Goal: Information Seeking & Learning: Learn about a topic

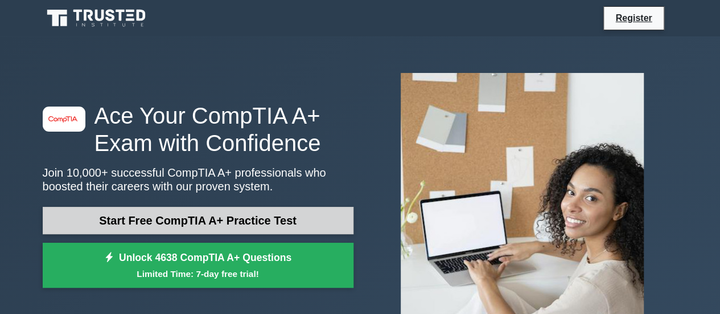
click at [197, 220] on link "Start Free CompTIA A+ Practice Test" at bounding box center [198, 220] width 311 height 27
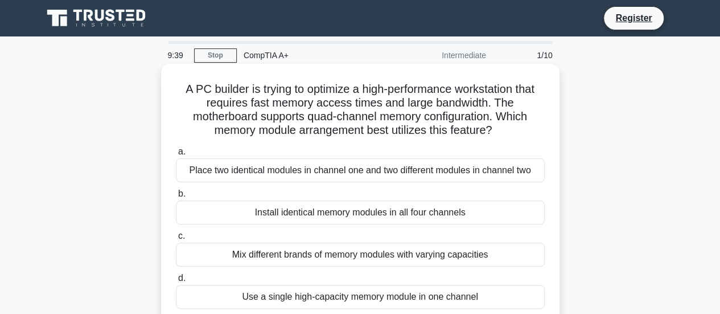
scroll to position [57, 0]
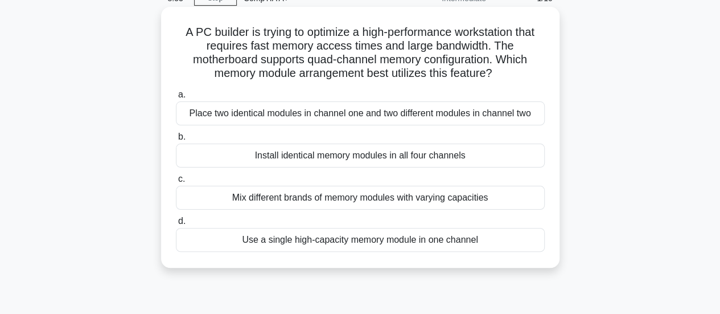
click at [242, 159] on div "Install identical memory modules in all four channels" at bounding box center [360, 155] width 369 height 24
click at [176, 141] on input "b. Install identical memory modules in all four channels" at bounding box center [176, 136] width 0 height 7
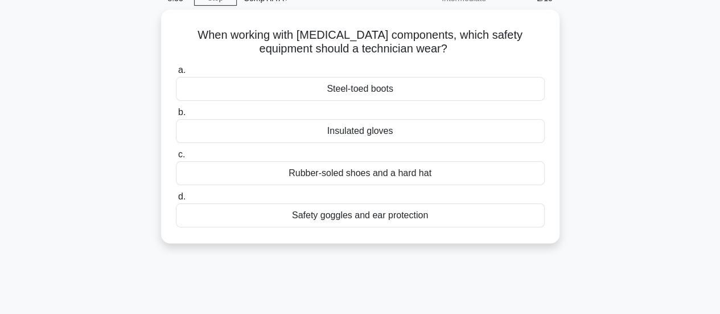
scroll to position [0, 0]
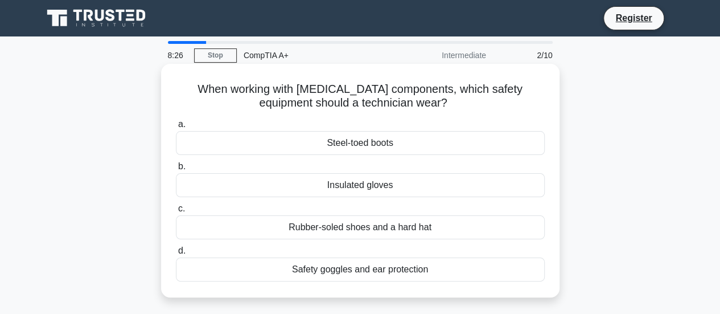
click at [234, 228] on div "Rubber-soled shoes and a hard hat" at bounding box center [360, 227] width 369 height 24
click at [176, 212] on input "c. Rubber-soled shoes and a hard hat" at bounding box center [176, 208] width 0 height 7
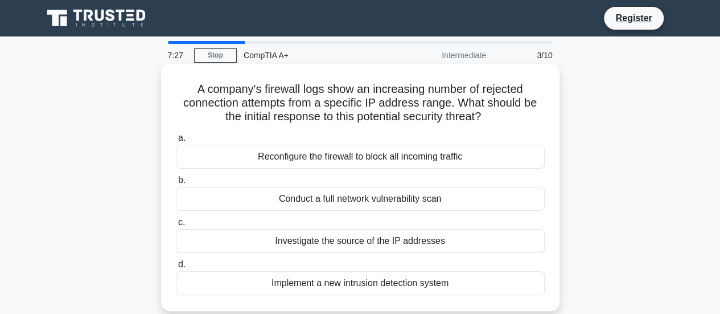
click at [265, 156] on div "Reconfigure the firewall to block all incoming traffic" at bounding box center [360, 157] width 369 height 24
click at [176, 142] on input "a. Reconfigure the firewall to block all incoming traffic" at bounding box center [176, 137] width 0 height 7
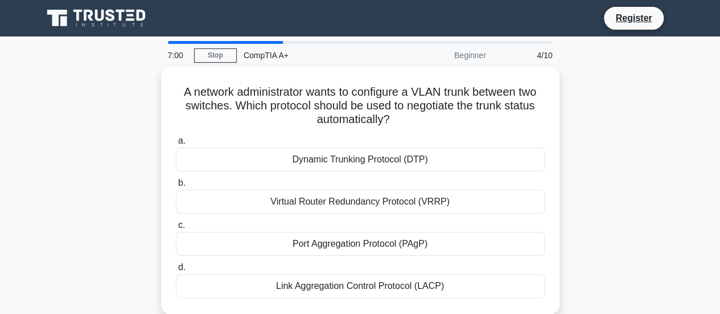
click at [265, 156] on div "Dynamic Trunking Protocol (DTP)" at bounding box center [360, 159] width 369 height 24
click at [176, 145] on input "a. Dynamic Trunking Protocol (DTP)" at bounding box center [176, 140] width 0 height 7
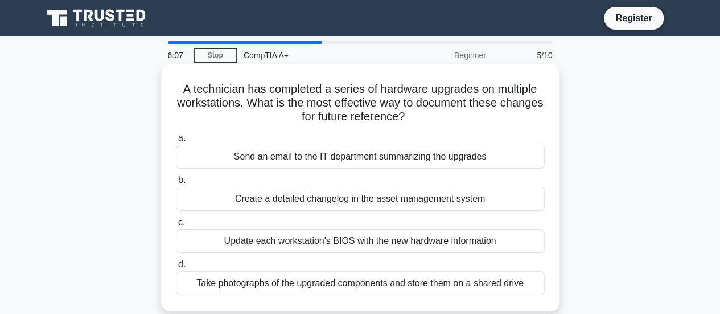
click at [258, 204] on div "Create a detailed changelog in the asset management system" at bounding box center [360, 199] width 369 height 24
click at [176, 184] on input "b. Create a detailed changelog in the asset management system" at bounding box center [176, 179] width 0 height 7
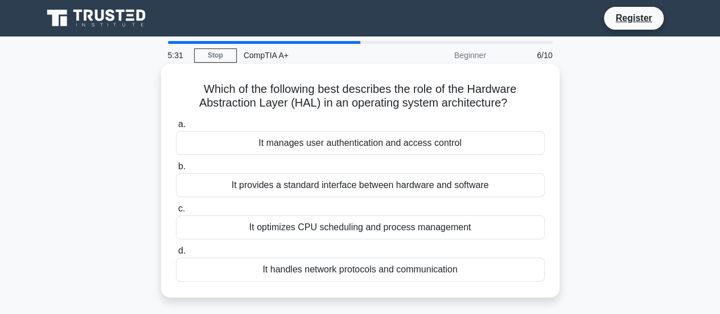
click at [271, 183] on div "It provides a standard interface between hardware and software" at bounding box center [360, 185] width 369 height 24
click at [176, 170] on input "b. It provides a standard interface between hardware and software" at bounding box center [176, 166] width 0 height 7
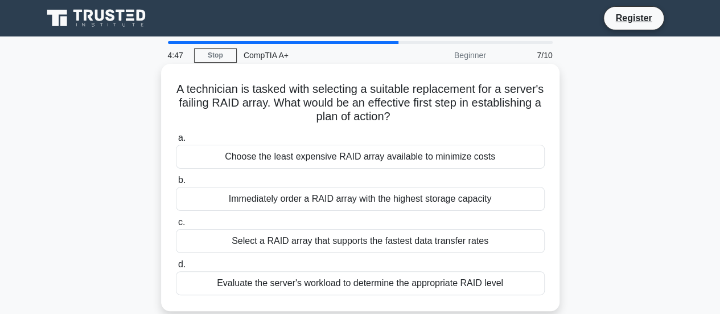
click at [222, 286] on div "Evaluate the server's workload to determine the appropriate RAID level" at bounding box center [360, 283] width 369 height 24
click at [176, 268] on input "d. Evaluate the server's workload to determine the appropriate RAID level" at bounding box center [176, 264] width 0 height 7
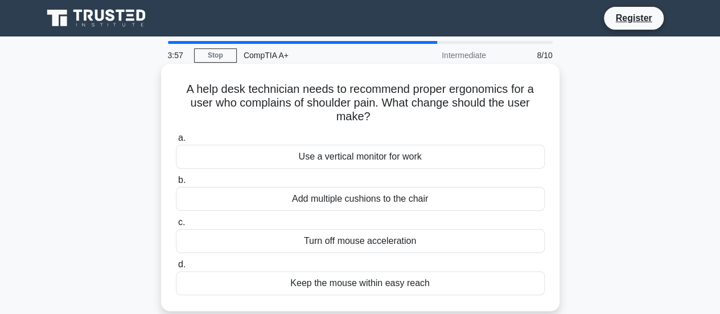
click at [237, 157] on div "Use a vertical monitor for work" at bounding box center [360, 157] width 369 height 24
click at [176, 142] on input "a. Use a vertical monitor for work" at bounding box center [176, 137] width 0 height 7
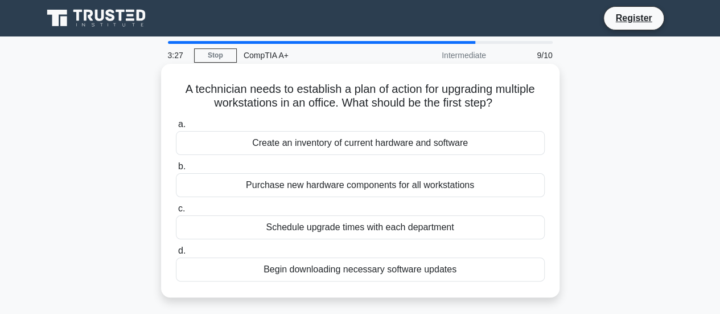
click at [236, 149] on div "Create an inventory of current hardware and software" at bounding box center [360, 143] width 369 height 24
click at [176, 128] on input "a. Create an inventory of current hardware and software" at bounding box center [176, 124] width 0 height 7
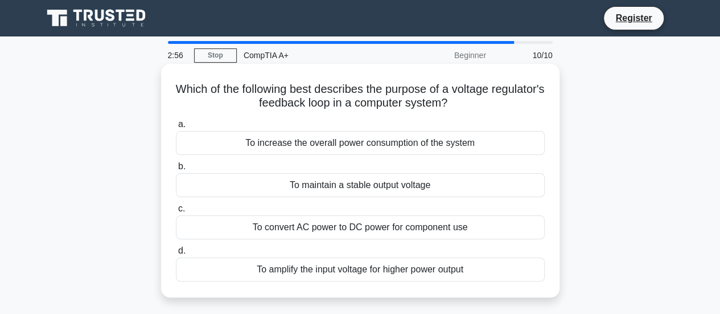
click at [303, 192] on div "To maintain a stable output voltage" at bounding box center [360, 185] width 369 height 24
click at [176, 170] on input "b. To maintain a stable output voltage" at bounding box center [176, 166] width 0 height 7
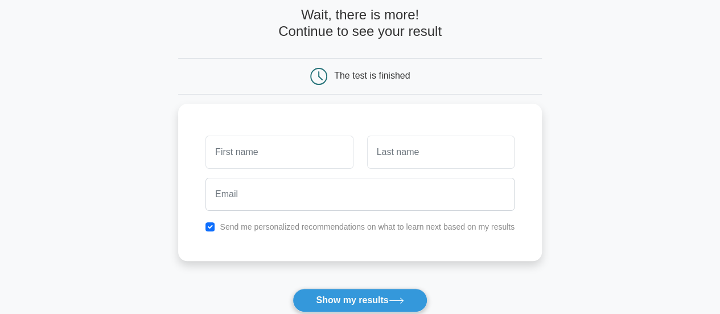
scroll to position [114, 0]
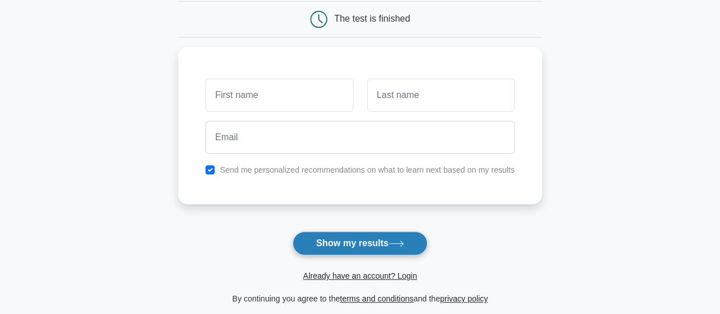
click at [358, 244] on button "Show my results" at bounding box center [359, 243] width 134 height 24
type input "M"
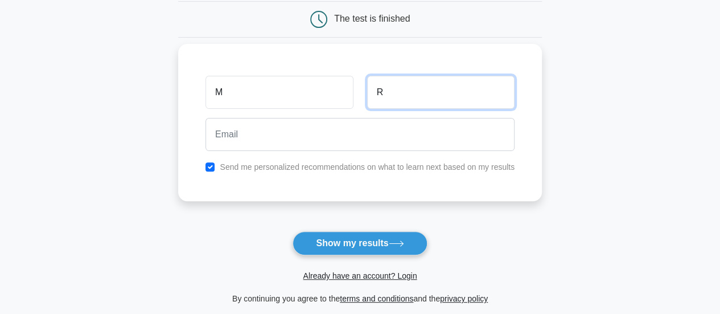
type input "Rodriguez"
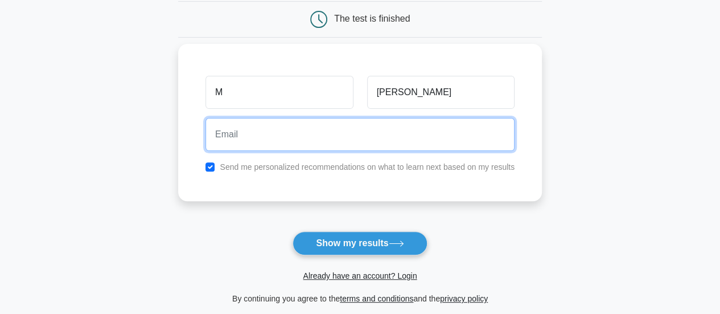
click at [245, 135] on input "email" at bounding box center [359, 134] width 309 height 33
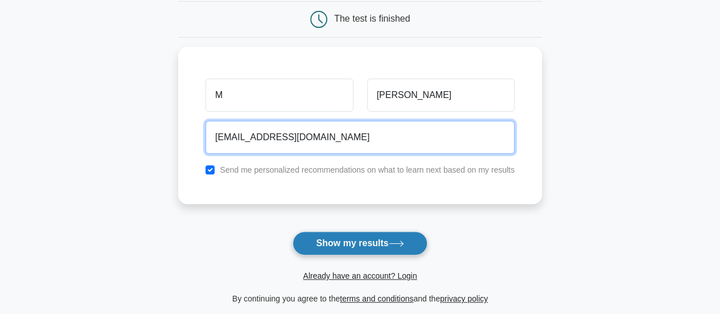
type input "smear-00blazes@icloud.com"
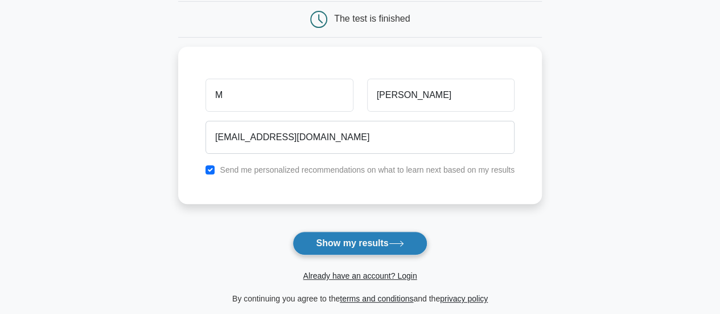
click at [320, 245] on button "Show my results" at bounding box center [359, 243] width 134 height 24
